Goal: Information Seeking & Learning: Learn about a topic

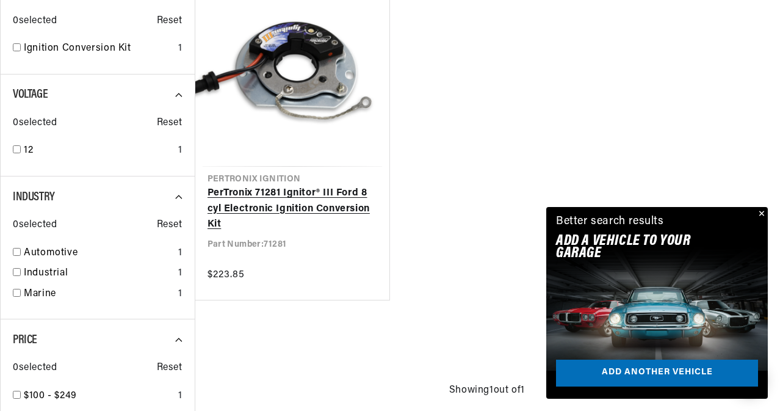
scroll to position [0, 105]
click at [238, 206] on link "PerTronix 71281 Ignitor® III Ford 8 cyl Electronic Ignition Conversion Kit" at bounding box center [293, 209] width 170 height 47
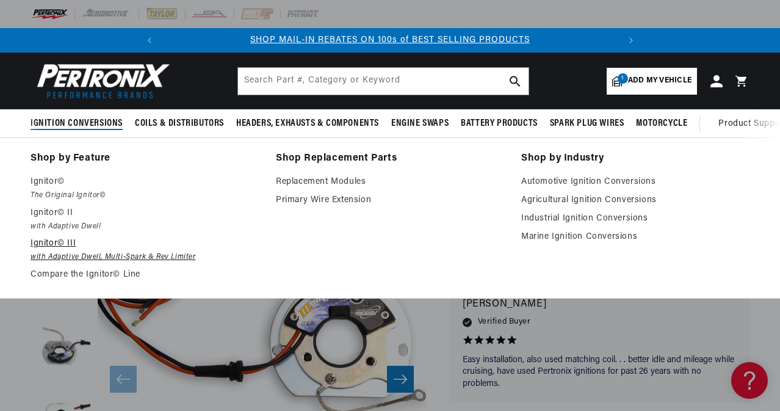
click at [57, 249] on p "Ignitor© III" at bounding box center [145, 243] width 228 height 15
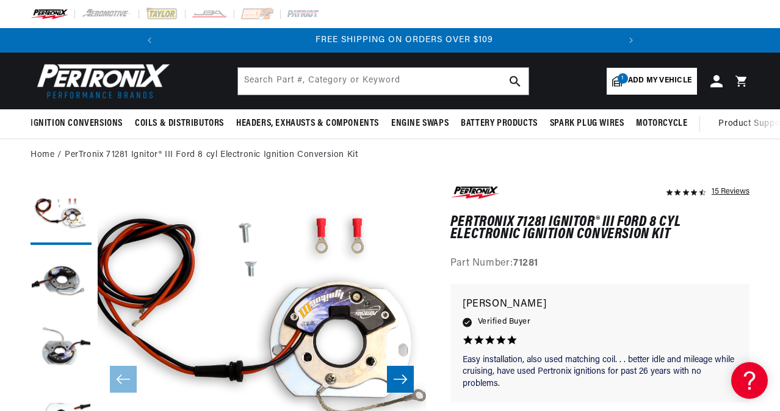
scroll to position [0, 456]
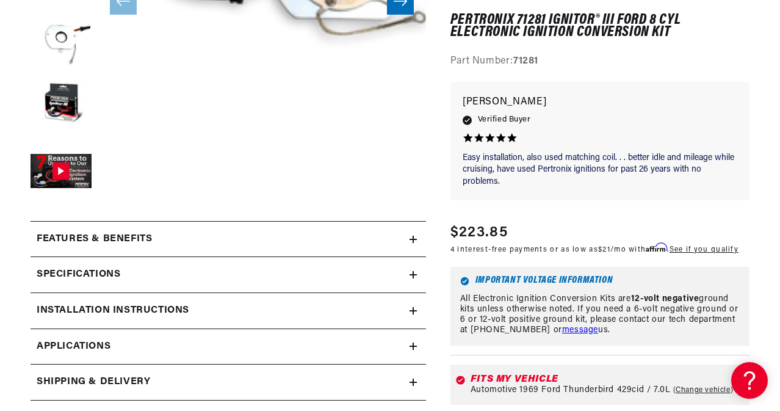
scroll to position [0, 456]
click at [407, 242] on div "Features & Benefits" at bounding box center [220, 239] width 379 height 16
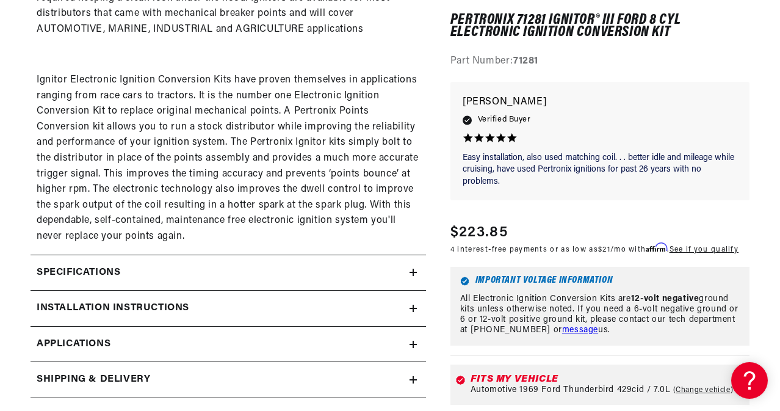
scroll to position [893, 0]
click at [415, 272] on icon at bounding box center [413, 272] width 7 height 0
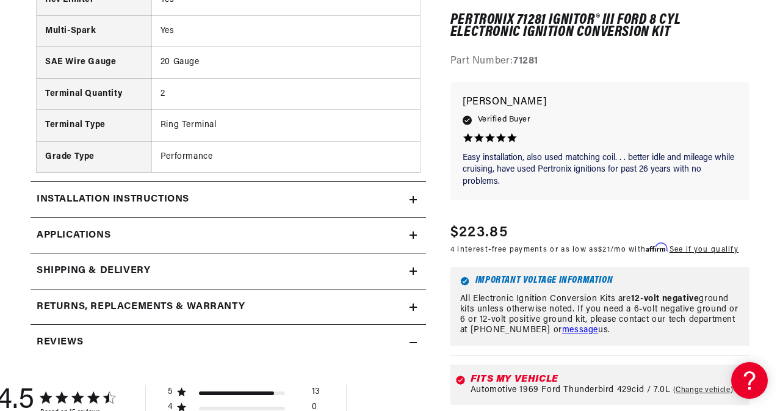
scroll to position [0, 0]
click at [414, 233] on link "Applications" at bounding box center [229, 236] width 396 height 36
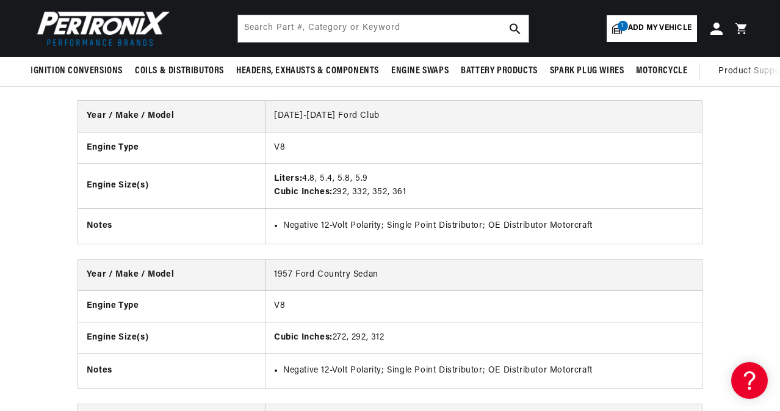
scroll to position [3459, 0]
